Goal: Transaction & Acquisition: Purchase product/service

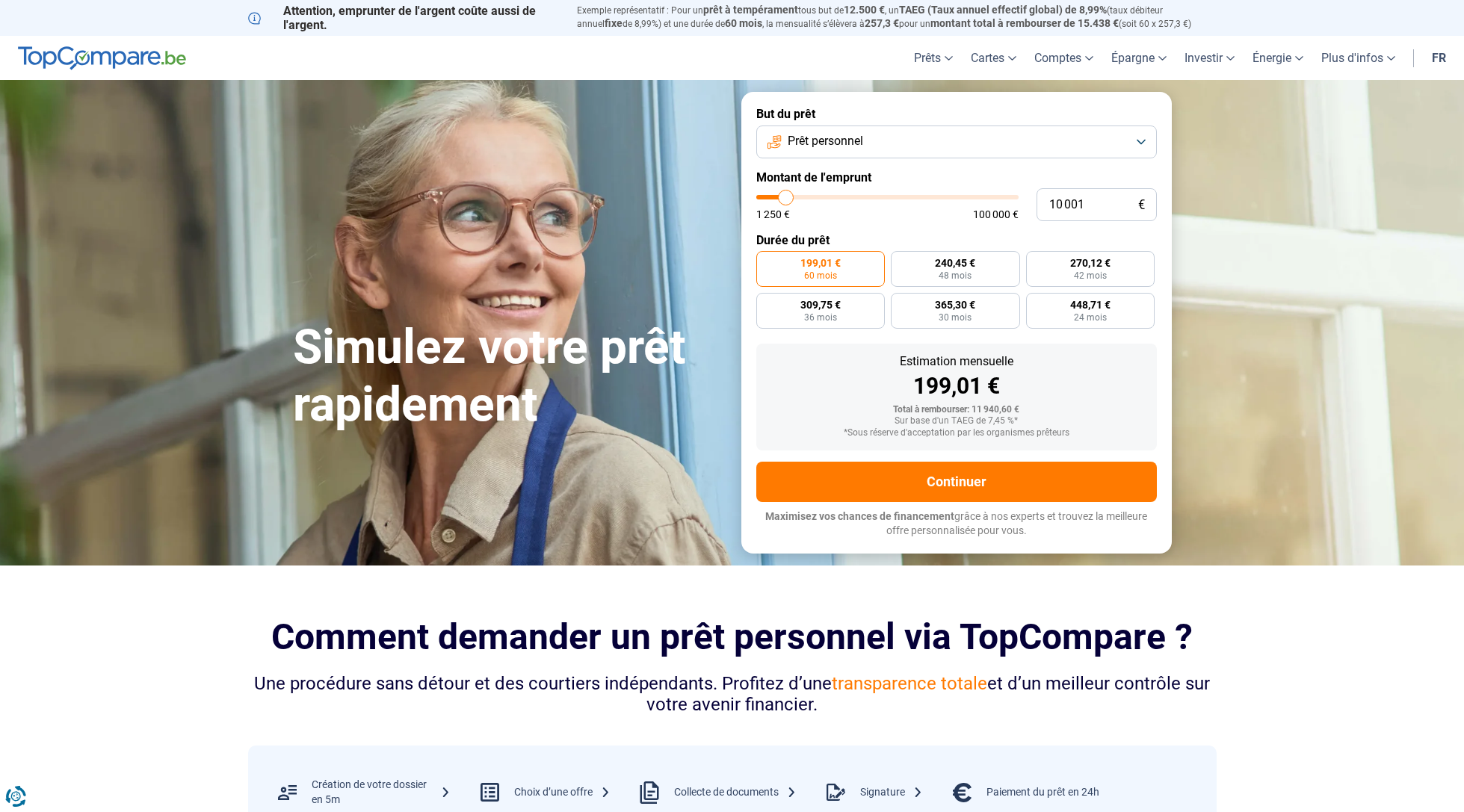
click at [900, 151] on button "Prêt personnel" at bounding box center [957, 141] width 401 height 33
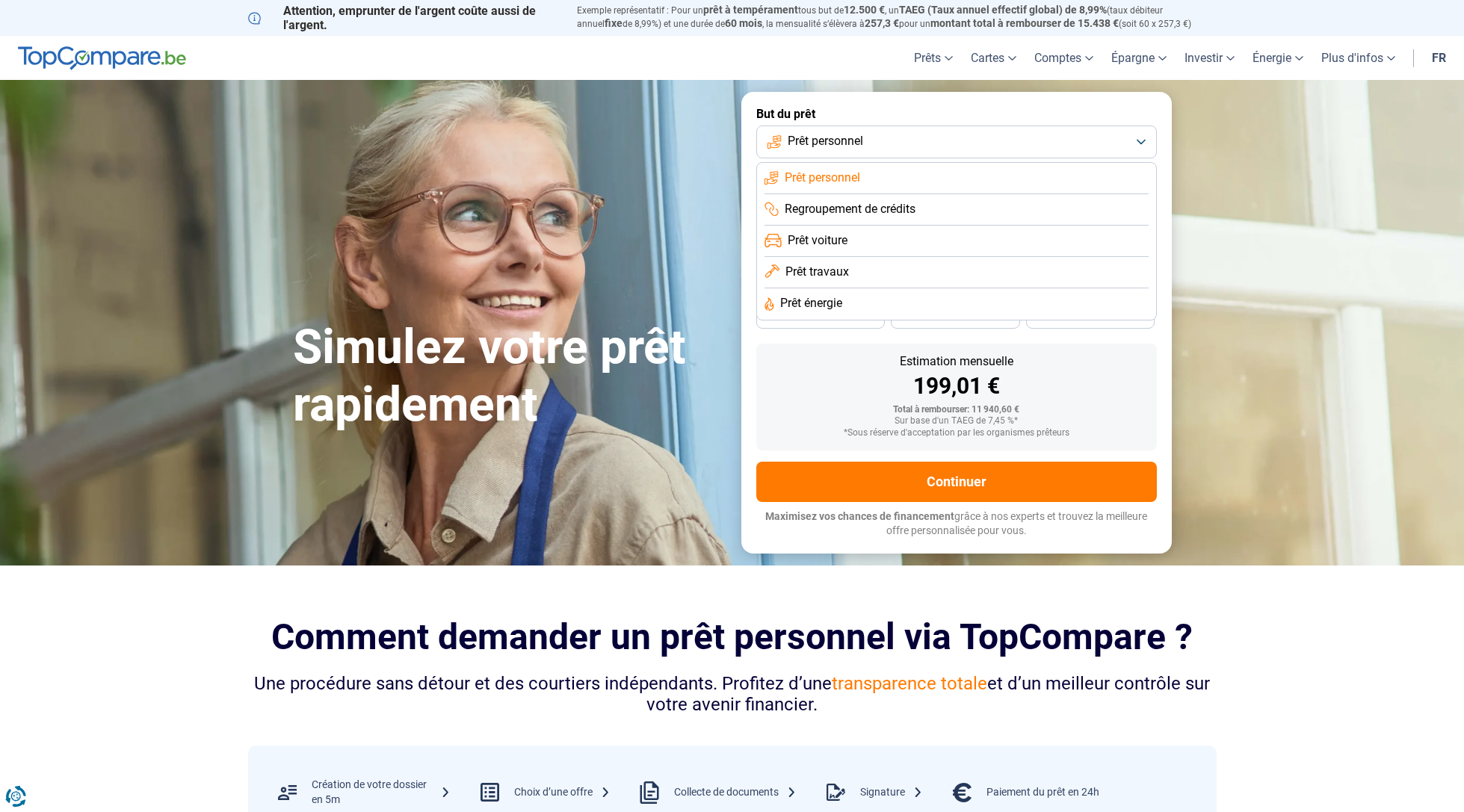
click at [857, 234] on li "Prêt voiture" at bounding box center [957, 241] width 384 height 31
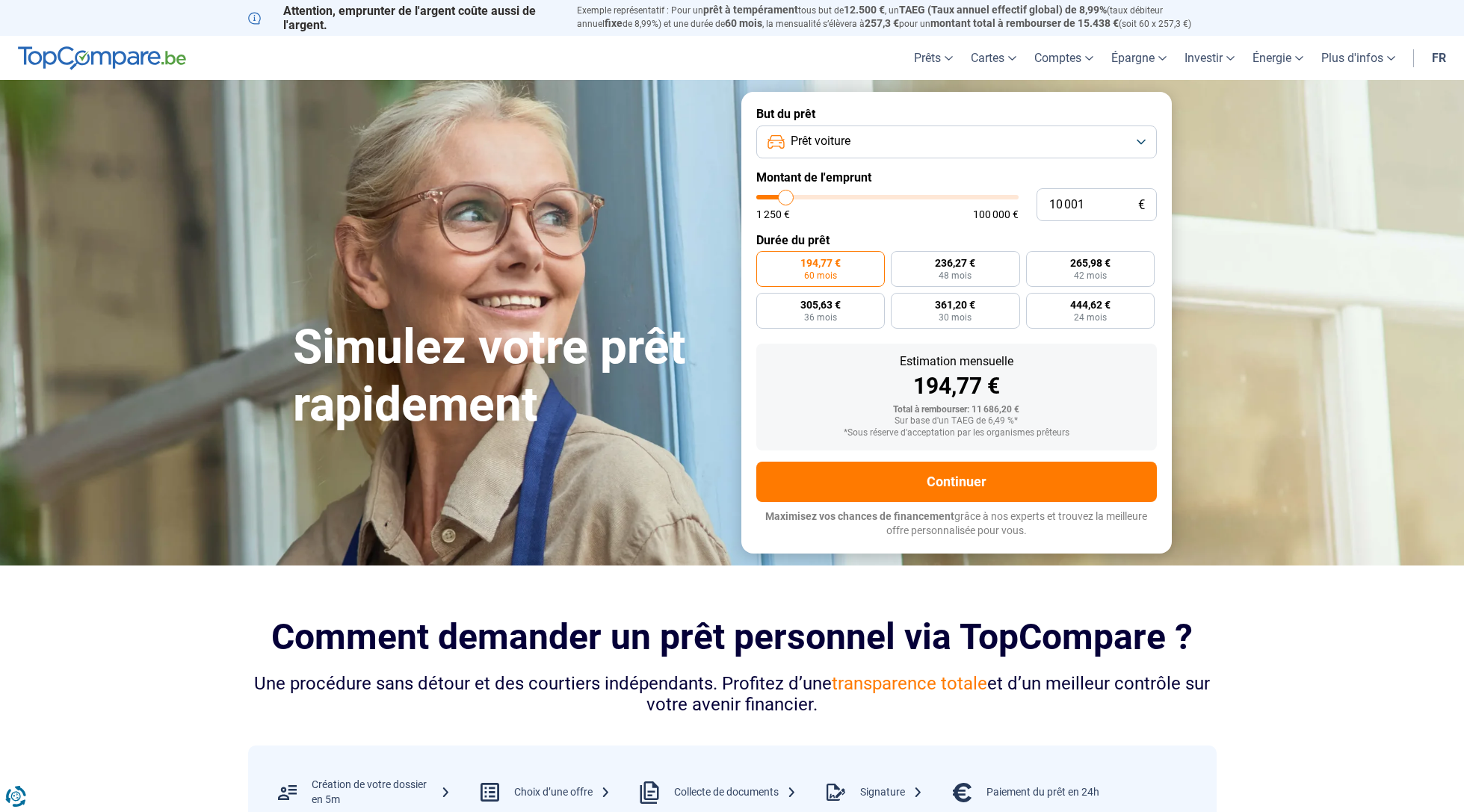
type input "8 750"
type input "8750"
type input "9 000"
type input "9000"
type input "10 000"
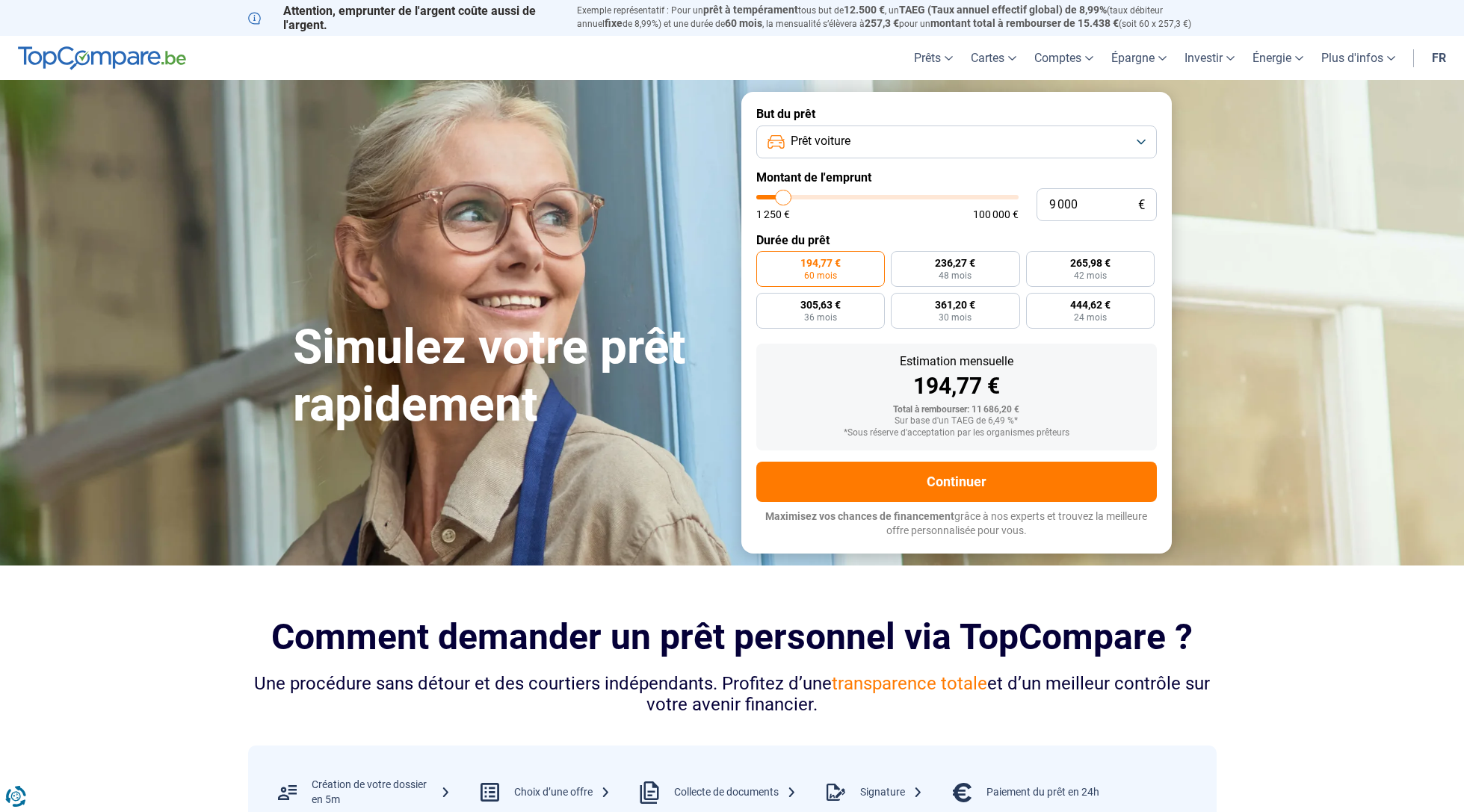
type input "10000"
type input "12 500"
type input "12500"
type input "15 000"
type input "15000"
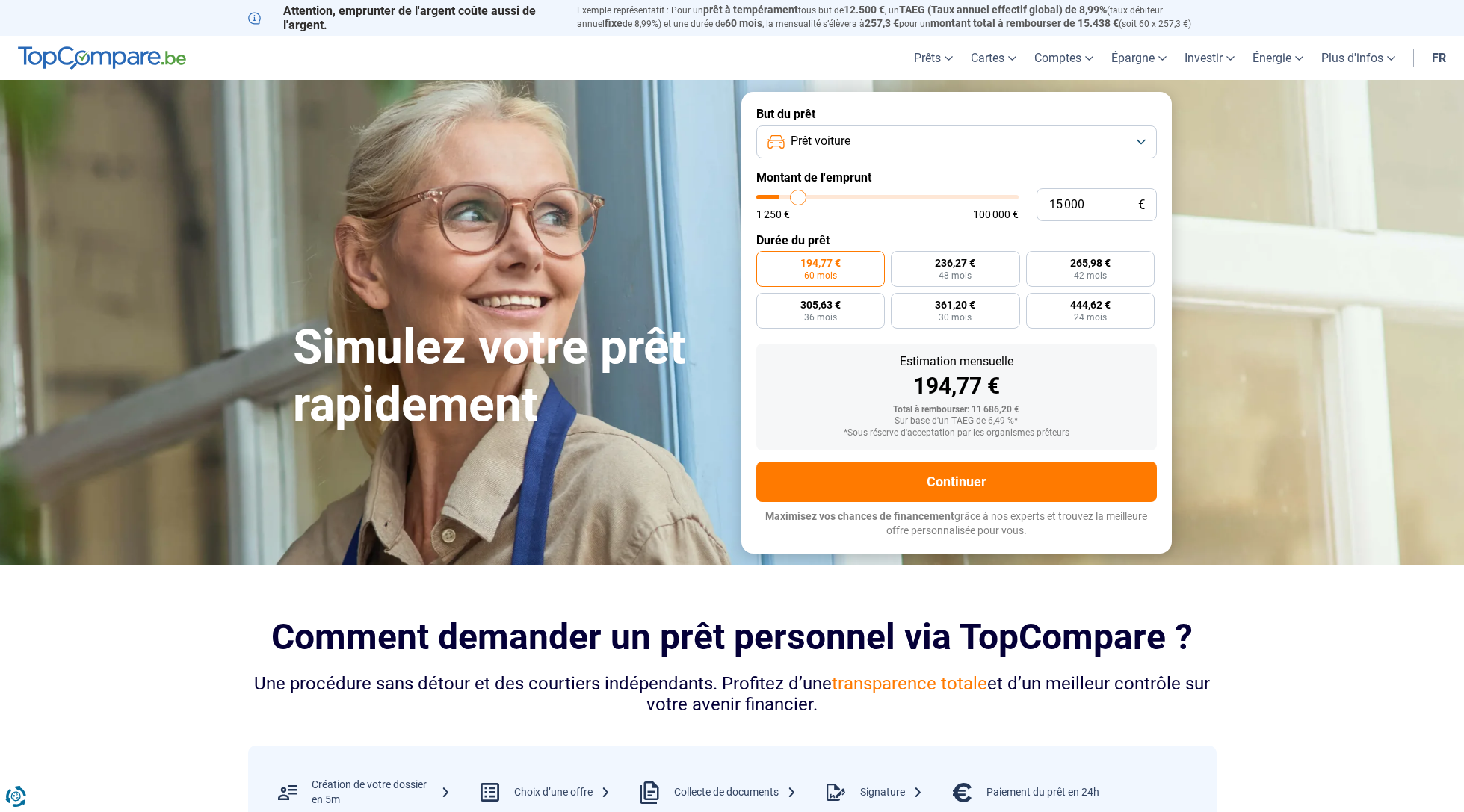
type input "19 000"
type input "19000"
type input "21 250"
type input "21250"
type input "23 250"
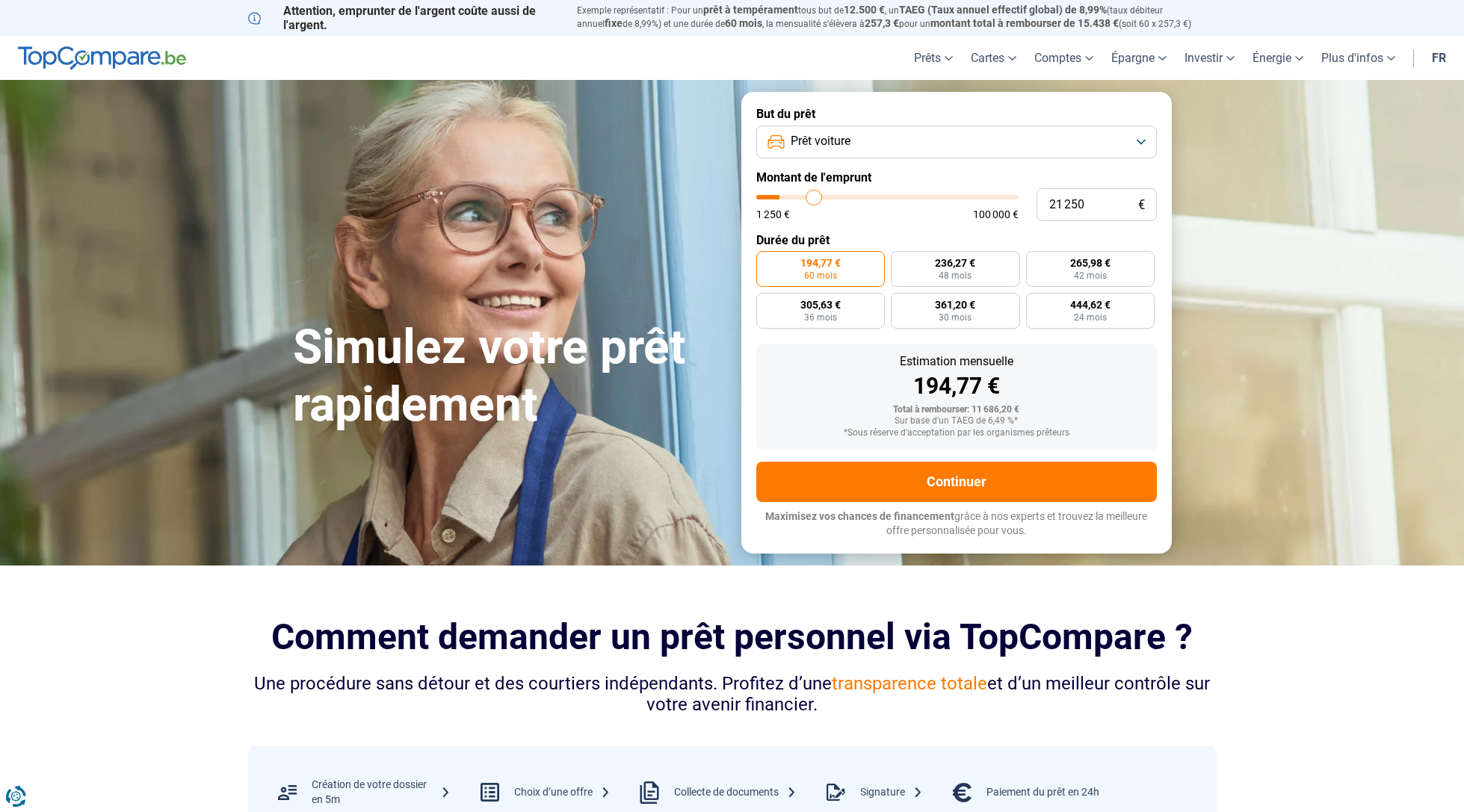
type input "23250"
type input "24 250"
type input "24250"
type input "24 500"
drag, startPoint x: 783, startPoint y: 198, endPoint x: 822, endPoint y: 199, distance: 39.0
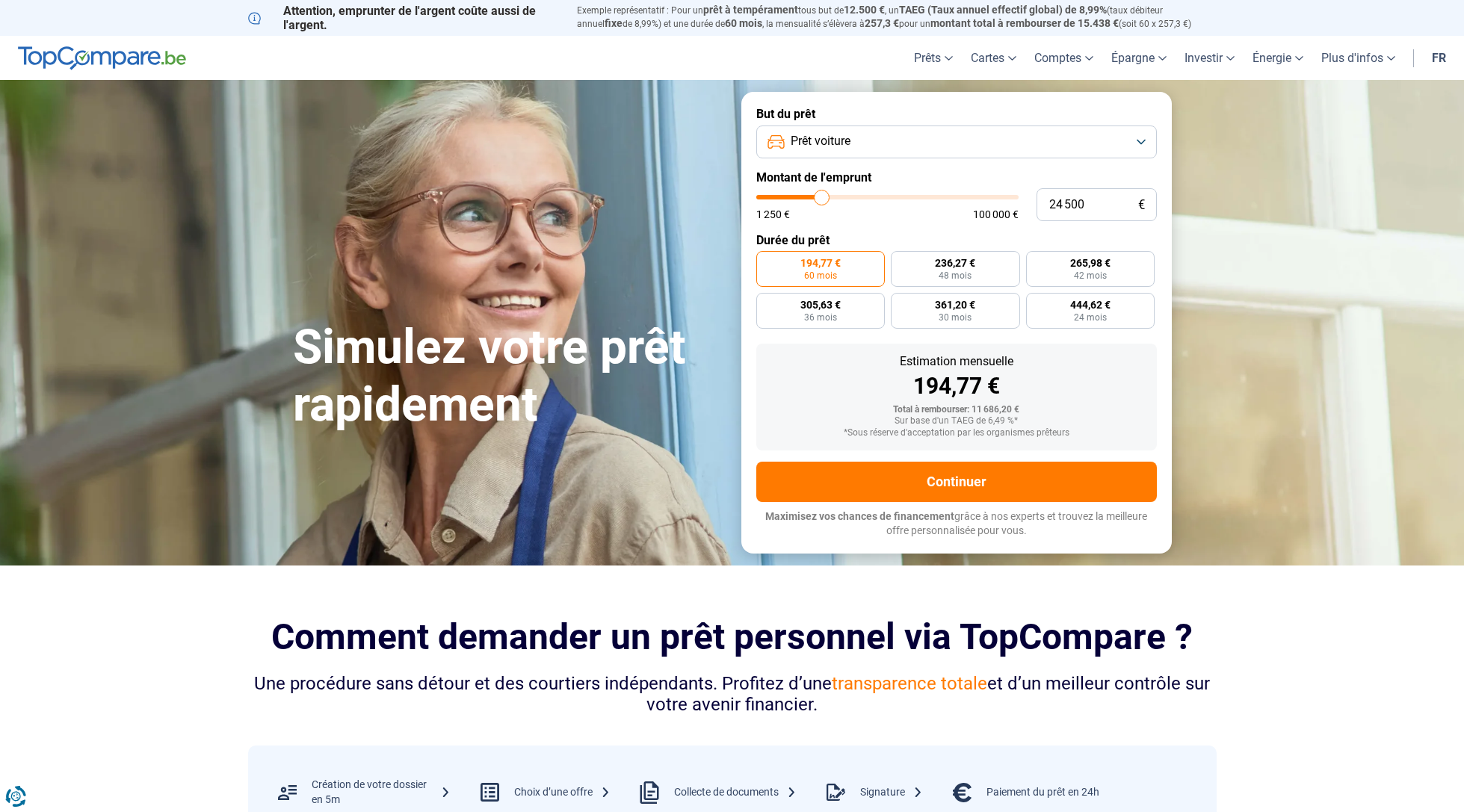
type input "24500"
click at [822, 199] on input "range" at bounding box center [887, 197] width 263 height 5
radio input "false"
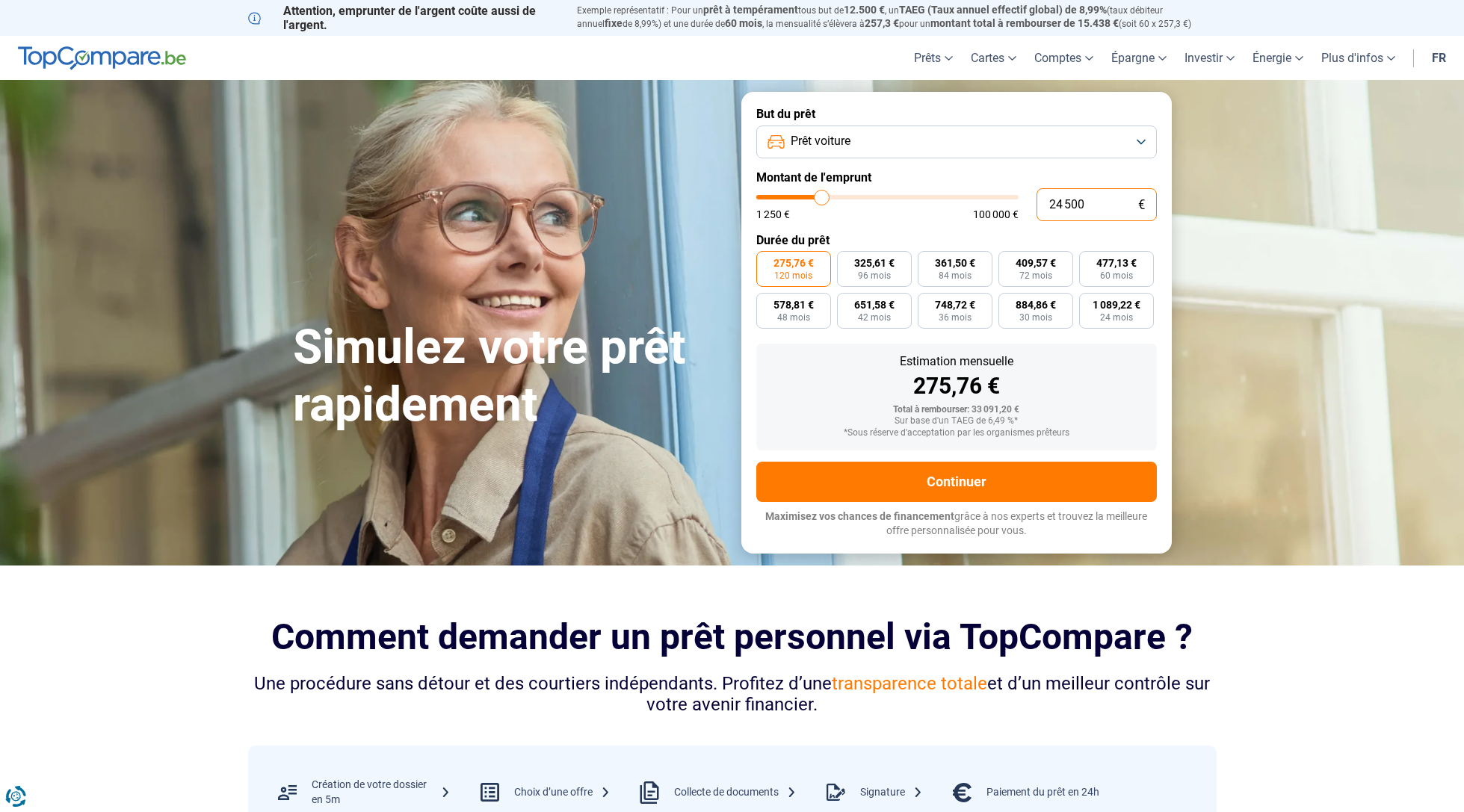
drag, startPoint x: 1084, startPoint y: 202, endPoint x: 1005, endPoint y: 201, distance: 79.0
click at [1005, 201] on div "24 500 € 1 250 € 100 000 €" at bounding box center [957, 204] width 401 height 33
type input "1"
type input "1250"
type input "12"
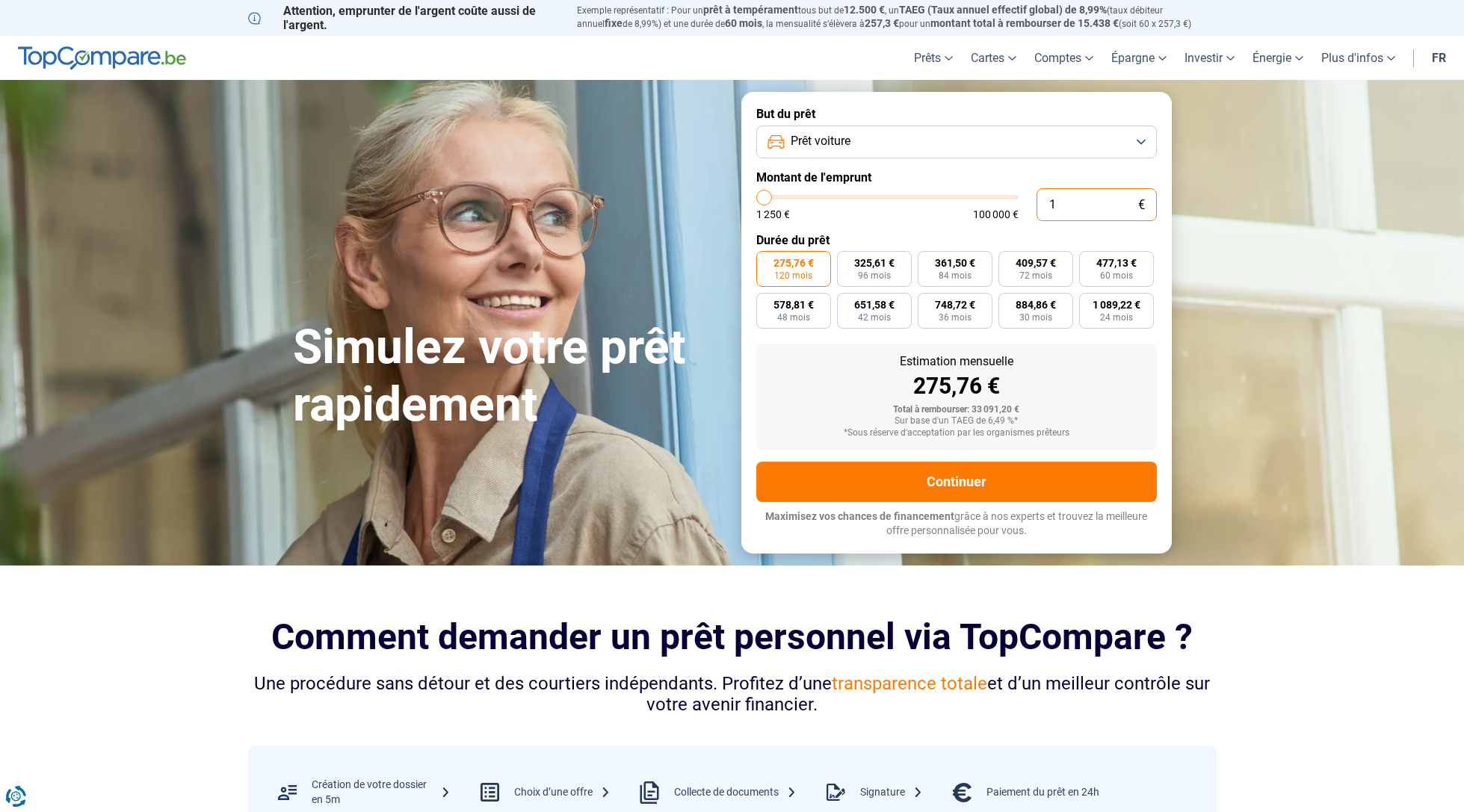
type input "1250"
type input "120"
type input "1250"
type input "1 200"
type input "1250"
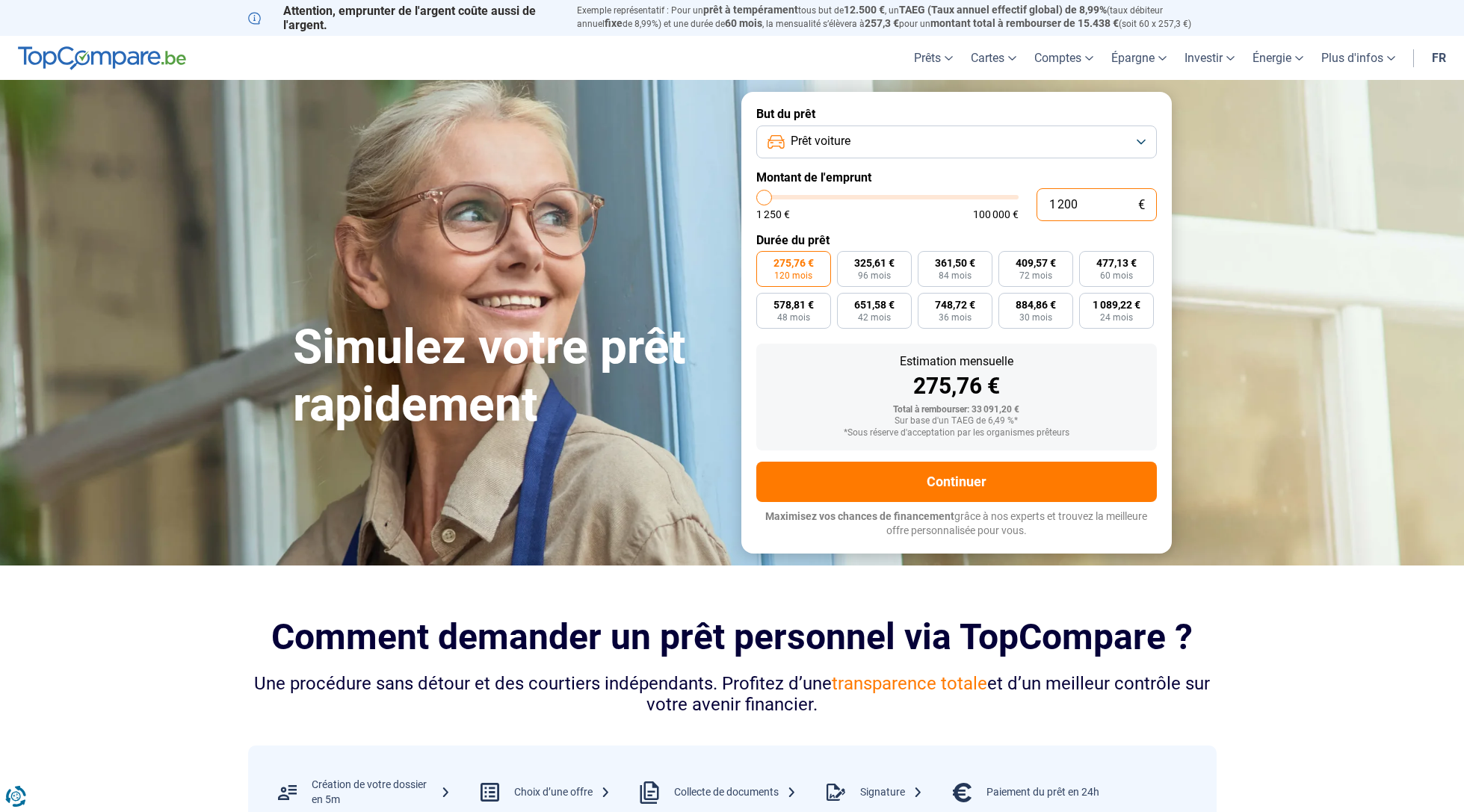
type input "12 000"
type input "12000"
radio input "true"
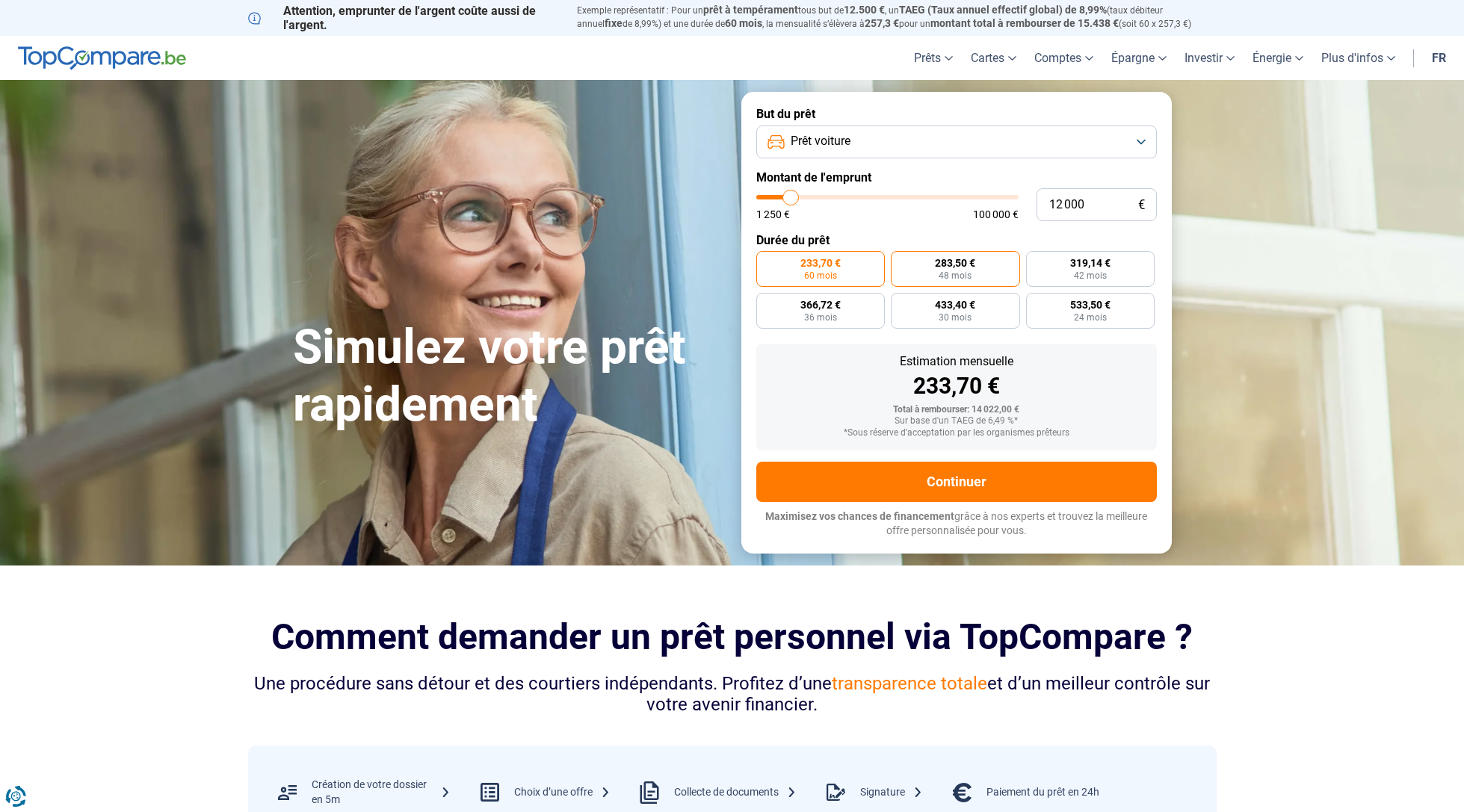
click at [973, 274] on label "283,50 € 48 mois" at bounding box center [955, 269] width 129 height 36
click at [900, 261] on input "283,50 € 48 mois" at bounding box center [896, 256] width 9 height 9
radio input "true"
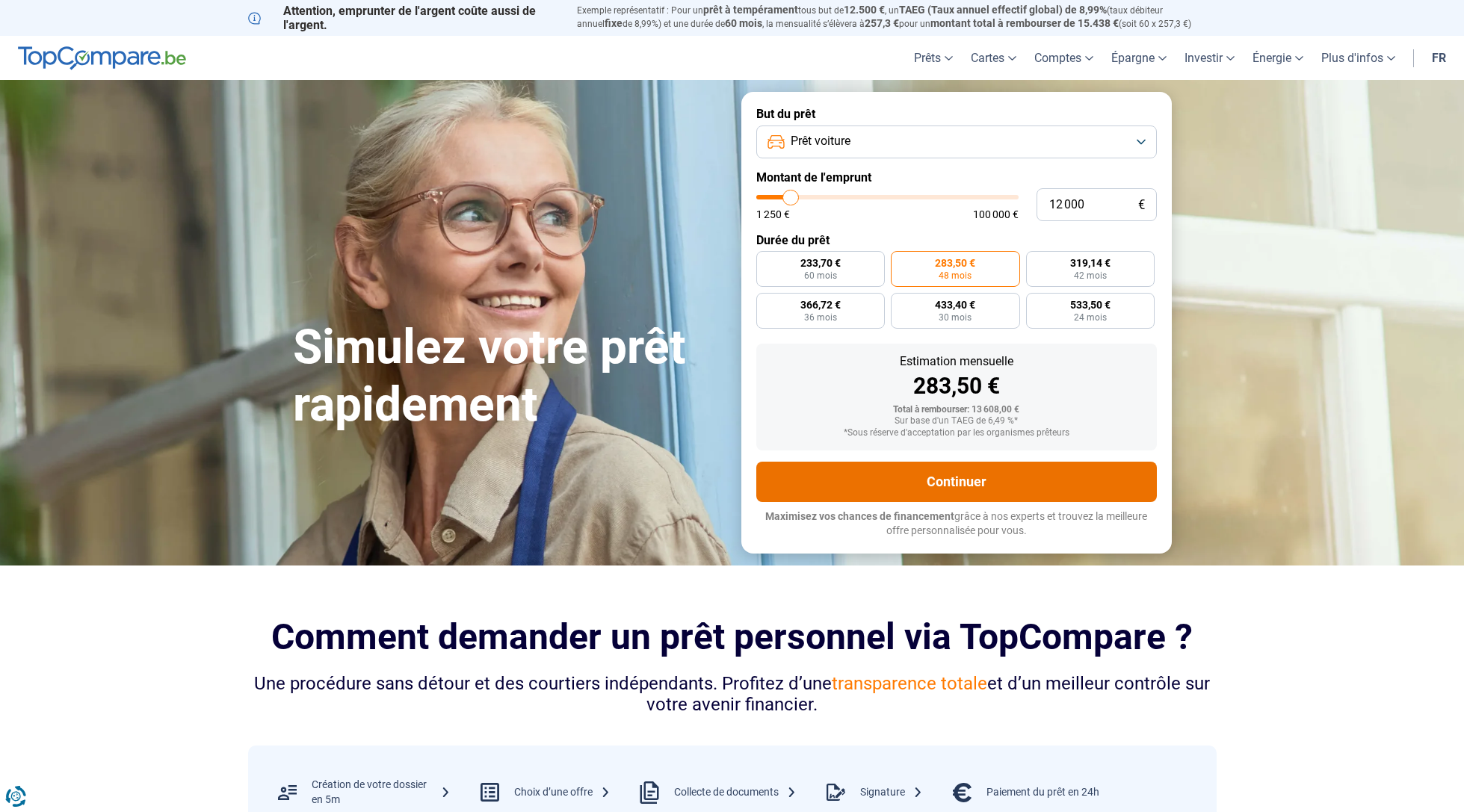
click at [987, 479] on button "Continuer" at bounding box center [957, 482] width 401 height 40
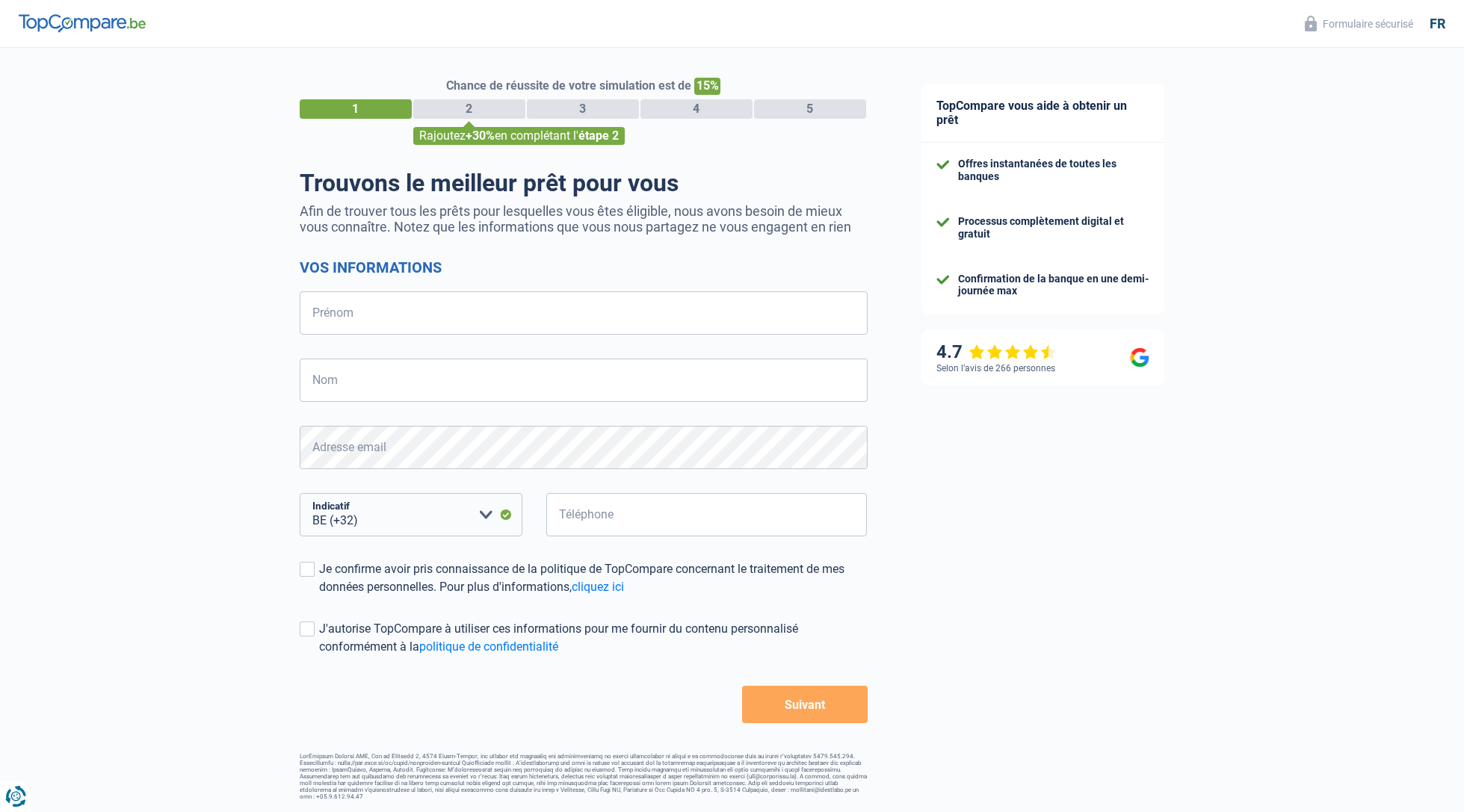
select select "32"
